Goal: Communication & Community: Share content

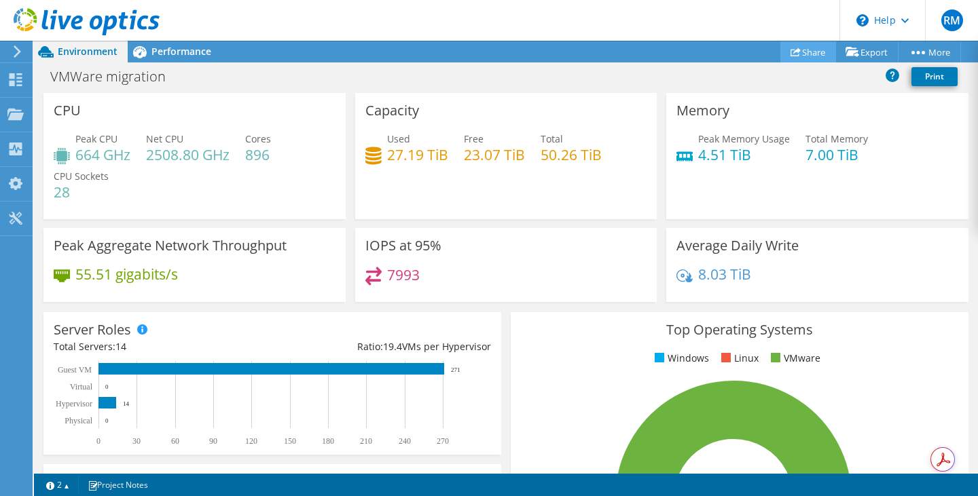
click at [801, 51] on link "Share" at bounding box center [808, 51] width 56 height 21
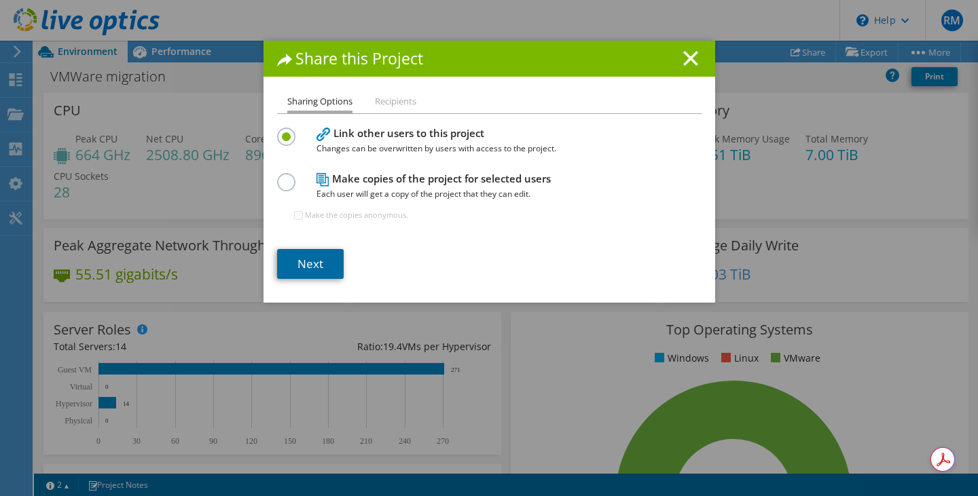
click at [317, 258] on link "Next" at bounding box center [310, 264] width 67 height 30
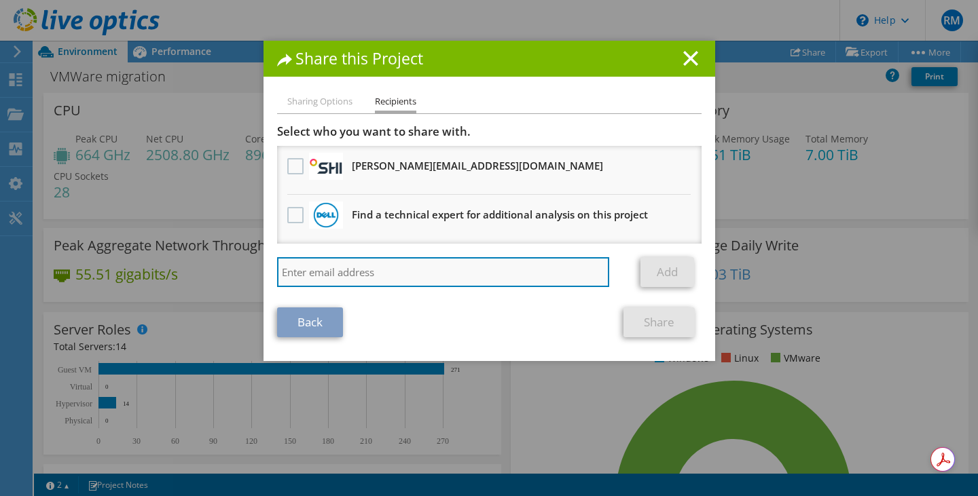
click at [358, 269] on input "search" at bounding box center [443, 272] width 333 height 30
paste input "[PERSON_NAME][EMAIL_ADDRESS][DOMAIN_NAME]"
type input "[PERSON_NAME][EMAIL_ADDRESS][DOMAIN_NAME]"
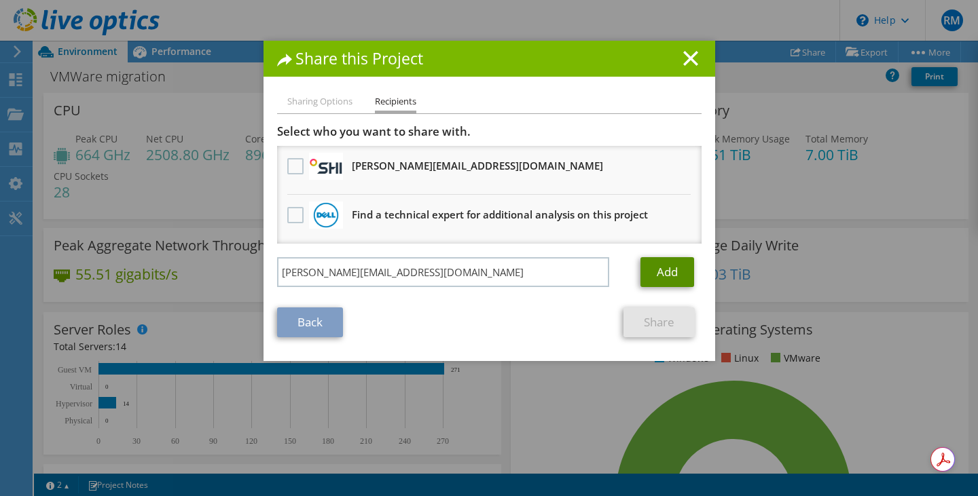
click at [656, 271] on link "Add" at bounding box center [667, 272] width 54 height 30
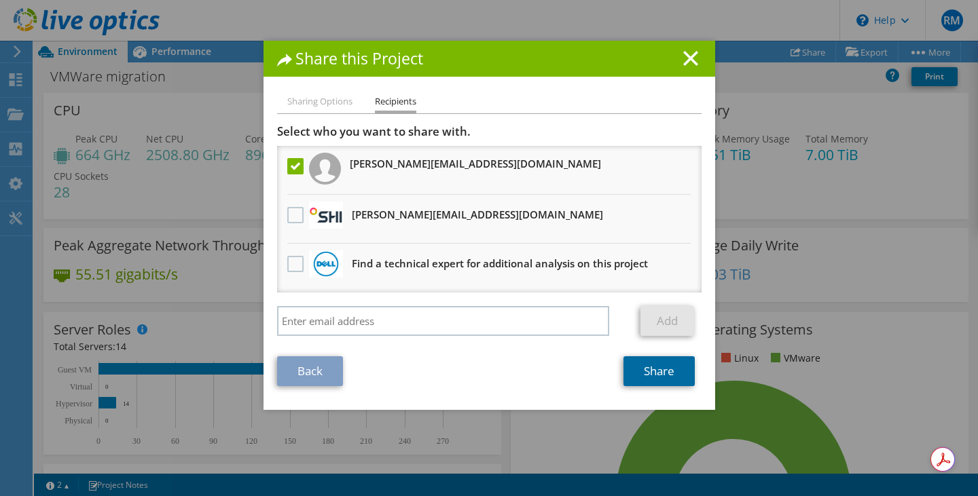
click at [654, 369] on link "Share" at bounding box center [658, 372] width 71 height 30
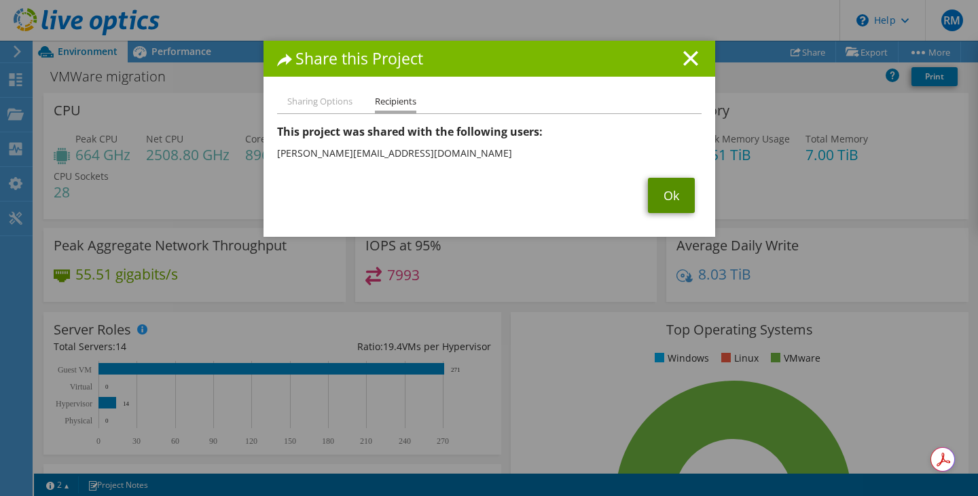
click at [665, 199] on link "Ok" at bounding box center [671, 195] width 47 height 35
